Goal: Book appointment/travel/reservation

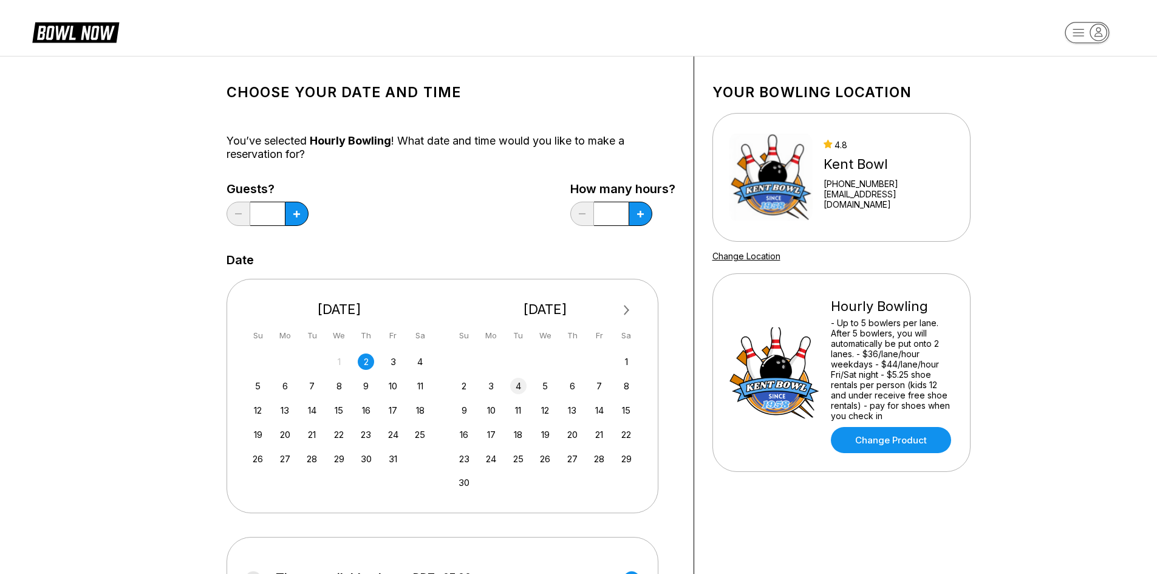
click at [518, 385] on div "4" at bounding box center [518, 386] width 16 height 16
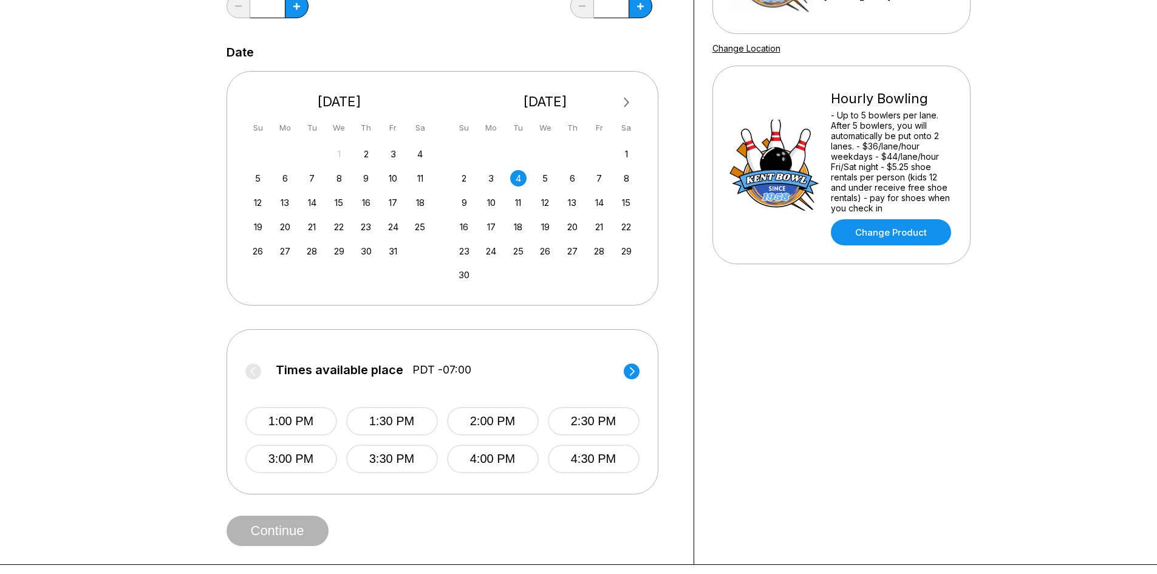
scroll to position [243, 0]
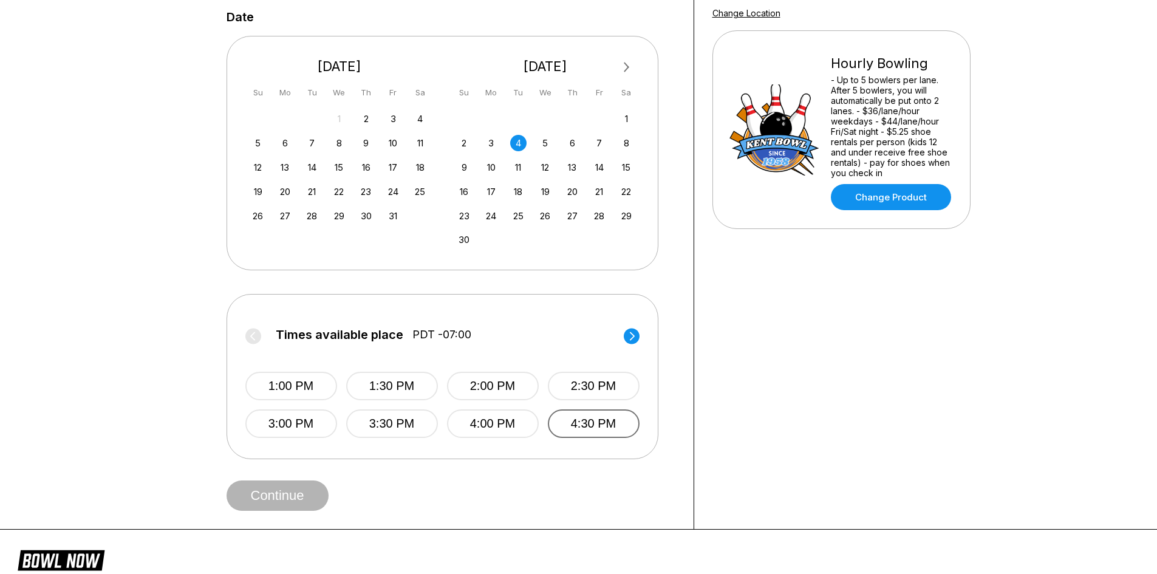
click at [580, 413] on button "4:30 PM" at bounding box center [594, 423] width 92 height 29
click at [295, 499] on button "Continue" at bounding box center [277, 495] width 102 height 30
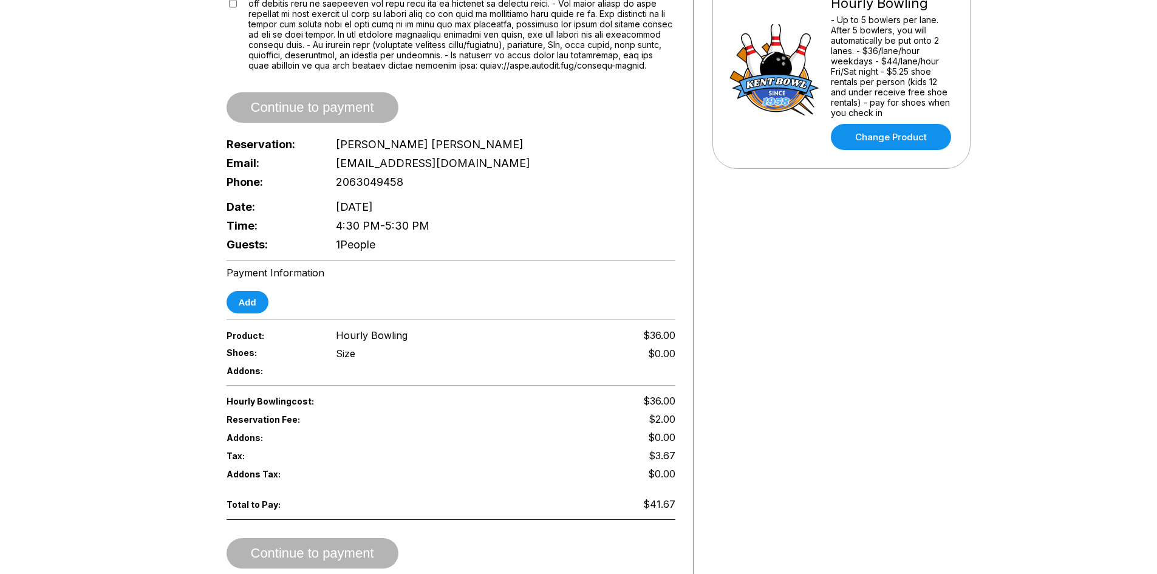
scroll to position [304, 0]
click at [245, 305] on button "Add" at bounding box center [247, 301] width 42 height 22
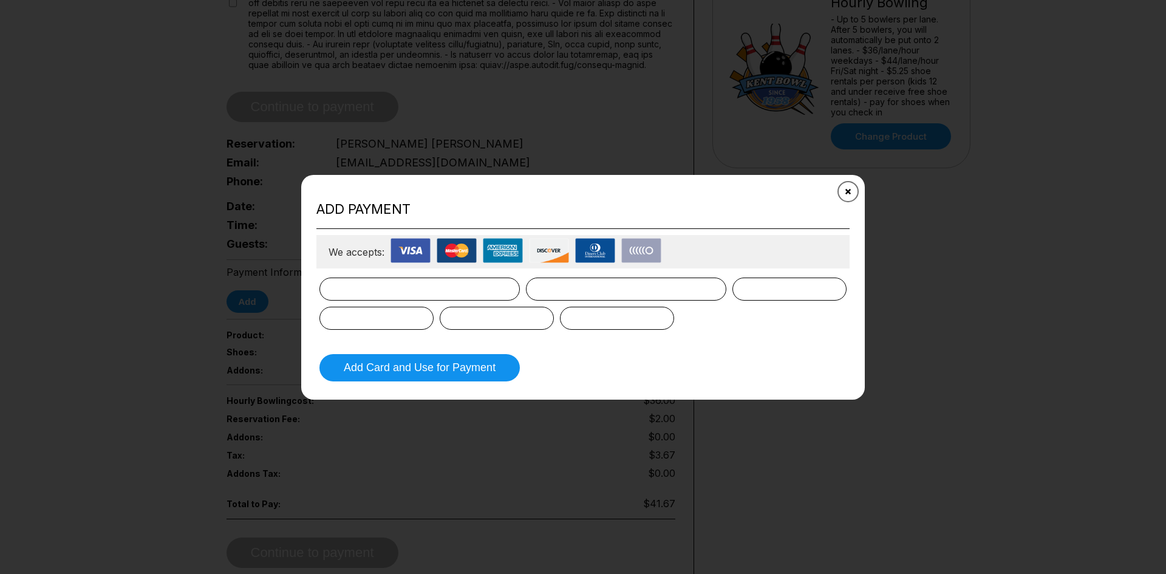
click at [845, 188] on button "Close" at bounding box center [848, 191] width 30 height 30
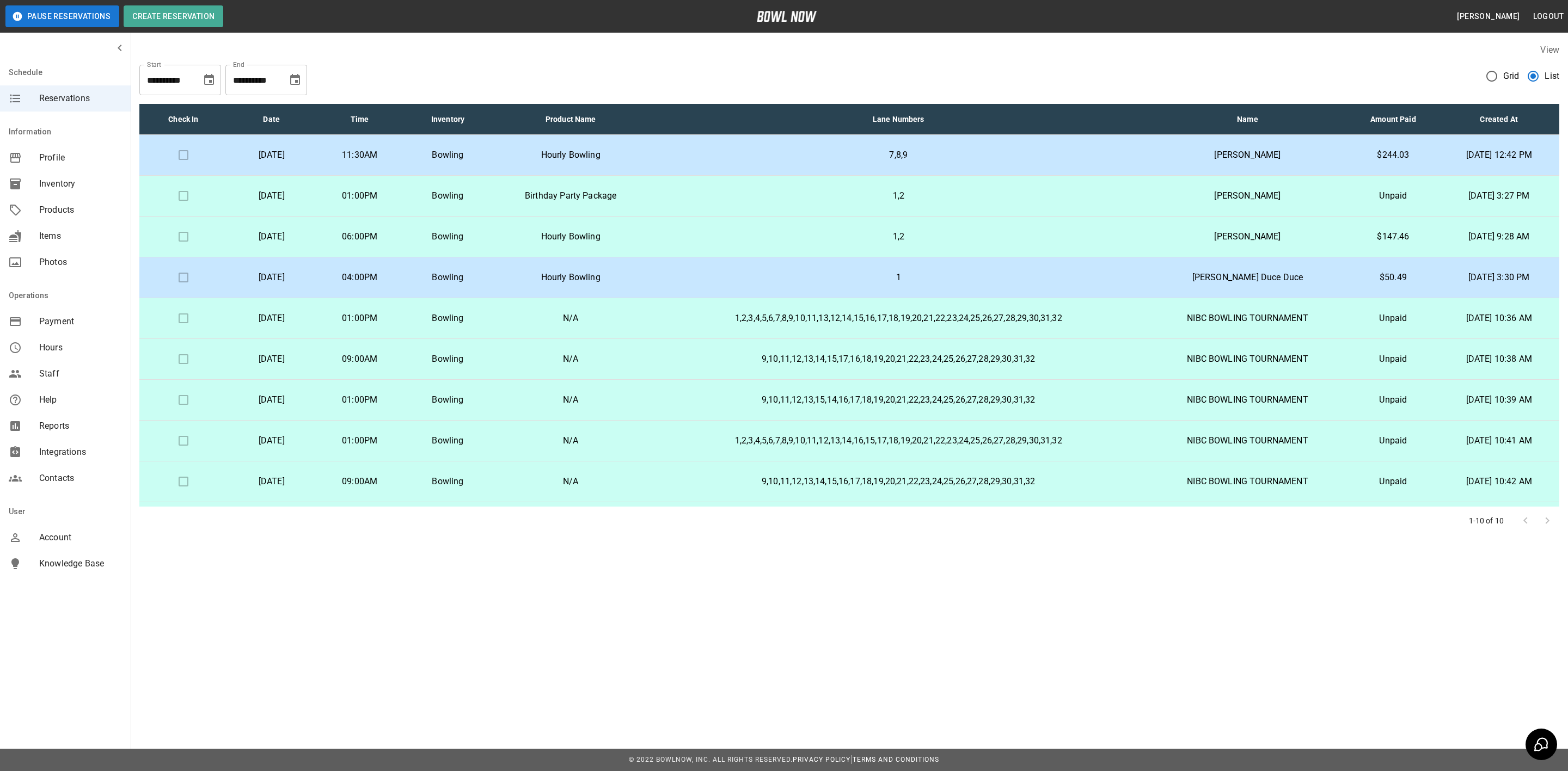
click at [683, 194] on p "1,2" at bounding box center [898, 195] width 481 height 13
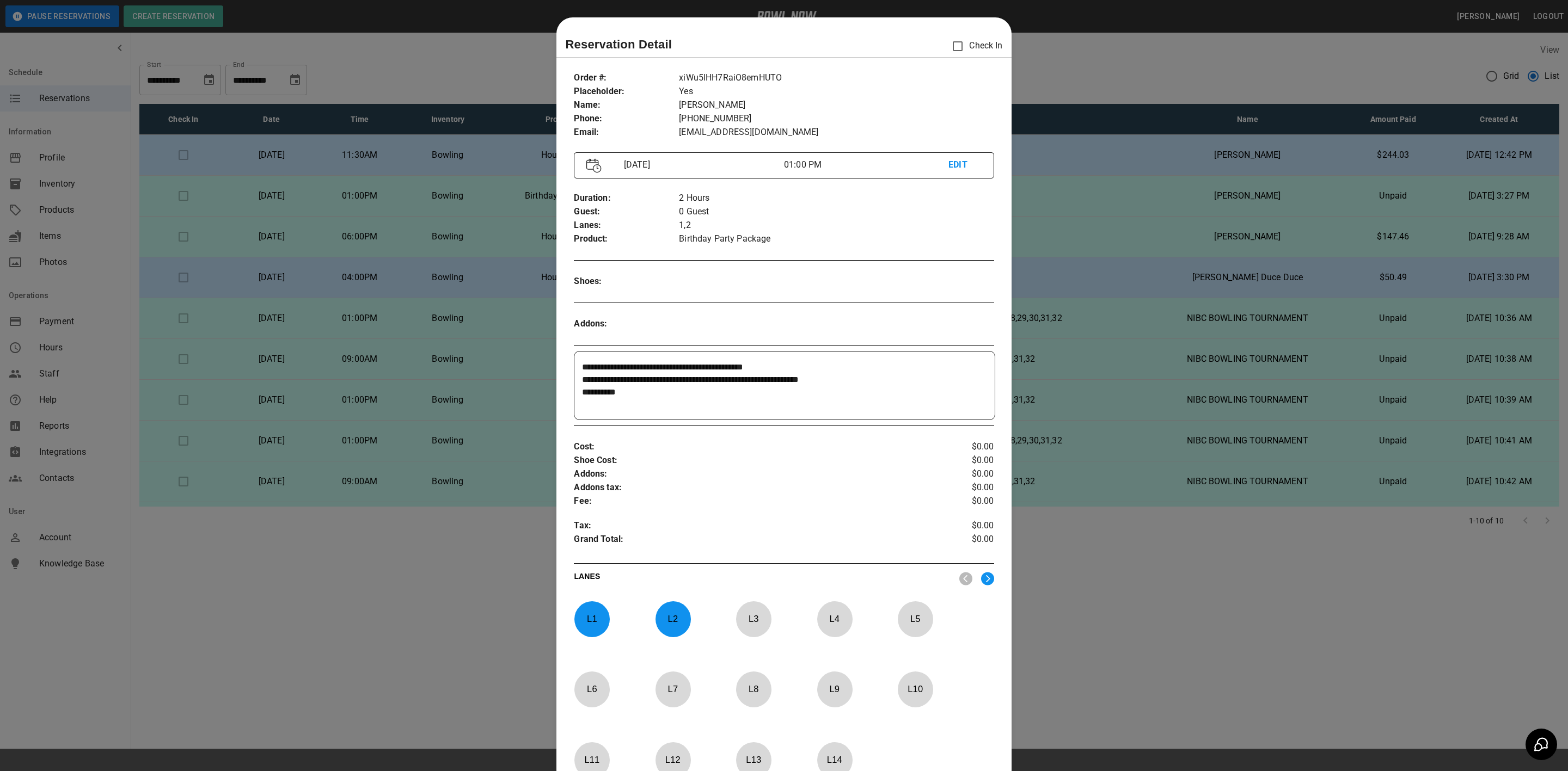
scroll to position [17, 0]
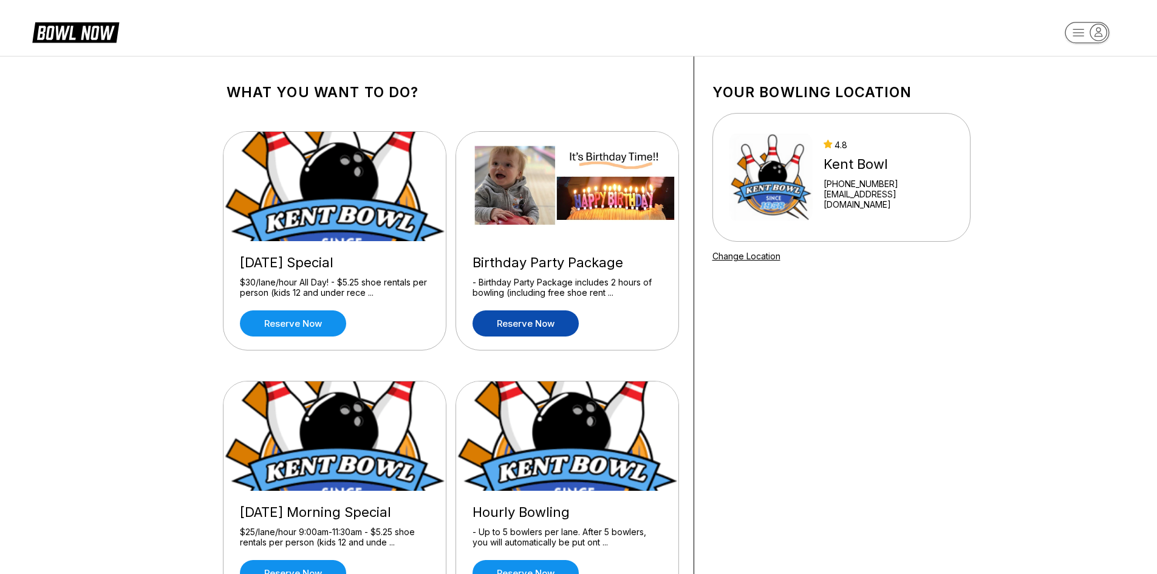
click at [530, 321] on link "Reserve now" at bounding box center [525, 323] width 106 height 26
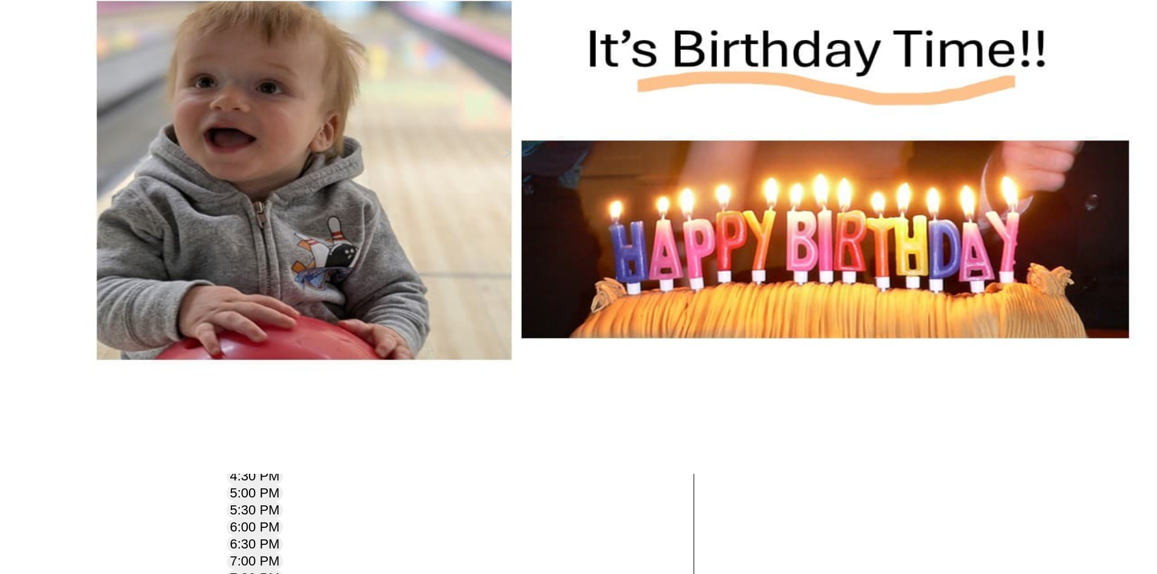
scroll to position [121, 0]
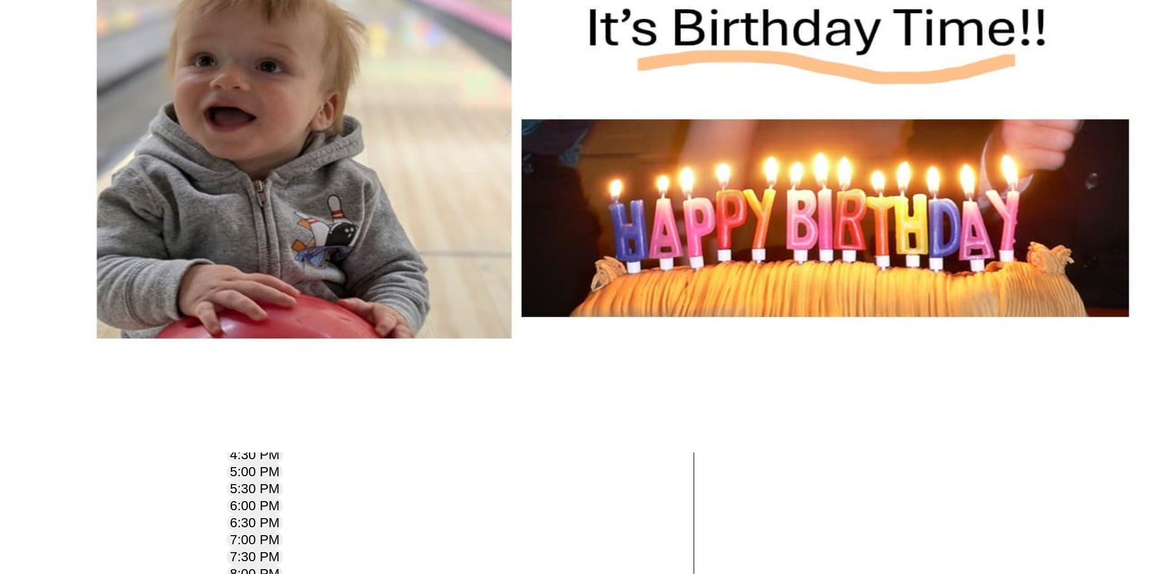
drag, startPoint x: 832, startPoint y: 181, endPoint x: 931, endPoint y: 393, distance: 233.9
click at [931, 331] on div "Birthday Party Package - Birthday Party Package includes 2 hours of bowling (in…" at bounding box center [846, 251] width 214 height 161
copy div "Birthday Party Package - Birthday Party Package includes 2 hours of bowling (in…"
